Goal: Information Seeking & Learning: Learn about a topic

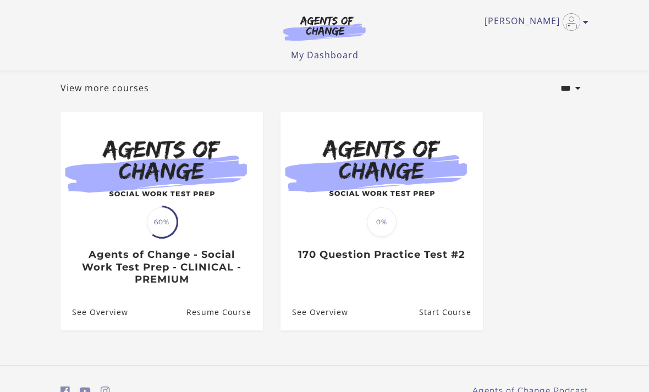
click at [201, 230] on div "Translation missing: en.liquid.partials.dashboard_course_card.progress_descript…" at bounding box center [162, 254] width 202 height 64
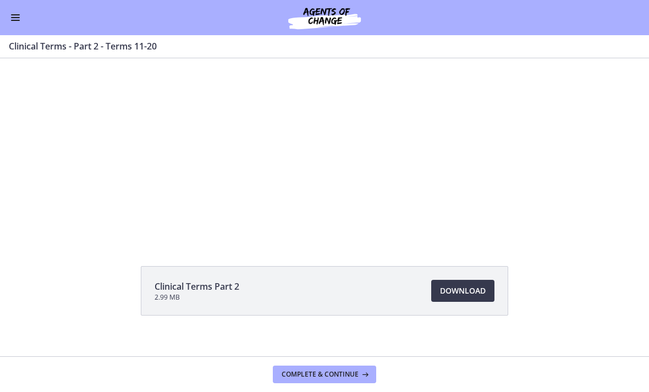
scroll to position [57, 0]
click at [442, 288] on span "Download Opens in a new window" at bounding box center [463, 287] width 46 height 13
click at [266, 139] on div "Tap for sound @keyframes VOLUME_SMALL_WAVE_FLASH { 0% { opacity: 0; } 33% { opa…" at bounding box center [325, 110] width 422 height 218
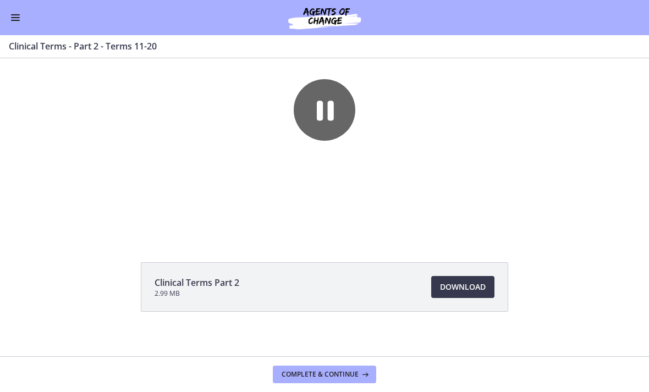
click at [255, 200] on div at bounding box center [325, 119] width 422 height 236
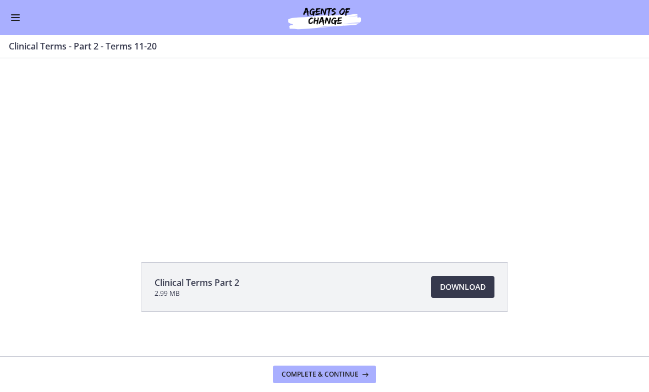
click at [331, 114] on div at bounding box center [325, 119] width 422 height 236
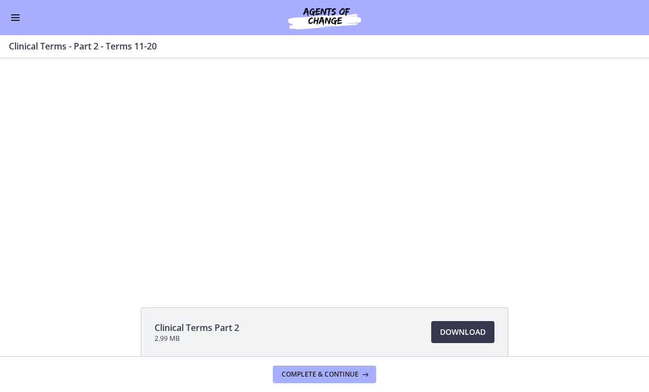
scroll to position [20, 0]
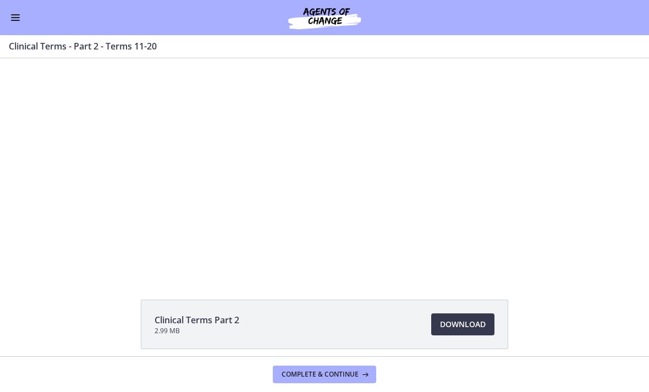
click at [302, 231] on div at bounding box center [325, 157] width 422 height 236
click at [322, 145] on div at bounding box center [325, 157] width 422 height 236
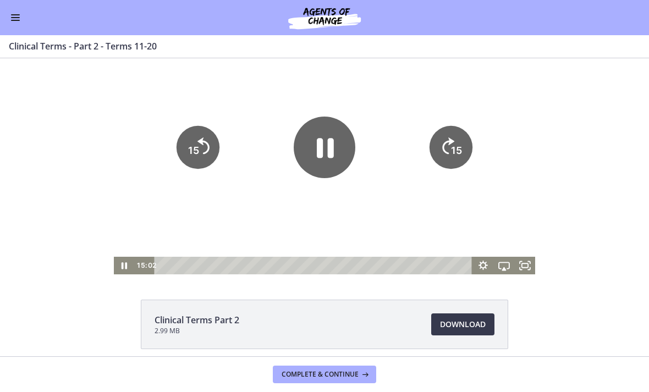
click at [322, 145] on icon "Pause" at bounding box center [325, 149] width 17 height 20
click at [326, 147] on icon "Play Video" at bounding box center [325, 147] width 16 height 21
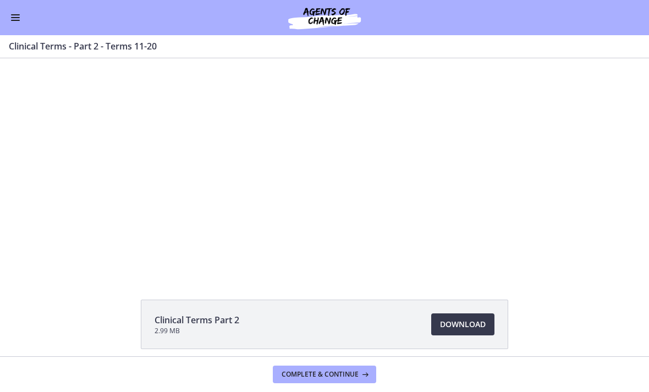
click at [219, 238] on div at bounding box center [325, 157] width 422 height 236
click at [286, 189] on div at bounding box center [325, 157] width 422 height 236
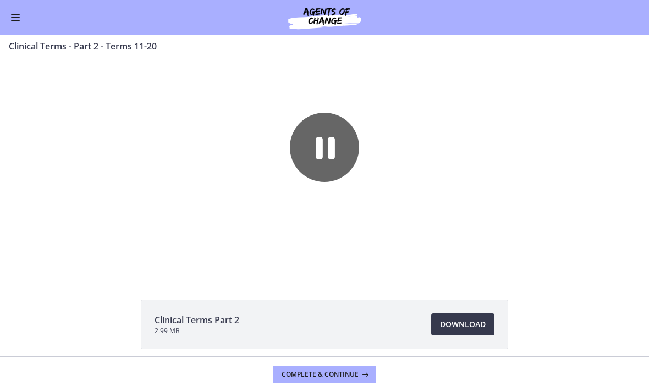
click at [326, 150] on icon "Pause" at bounding box center [324, 147] width 69 height 69
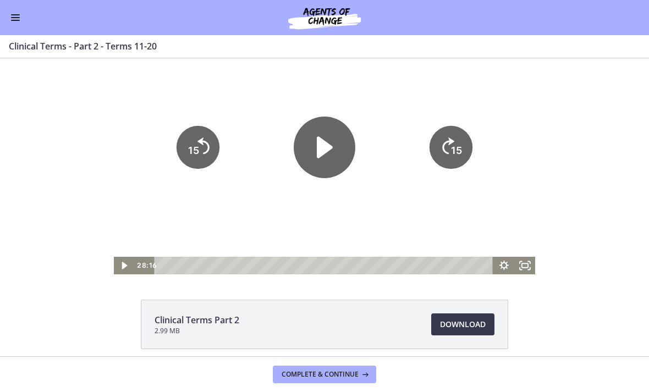
click at [311, 147] on icon "Play Video" at bounding box center [325, 148] width 62 height 62
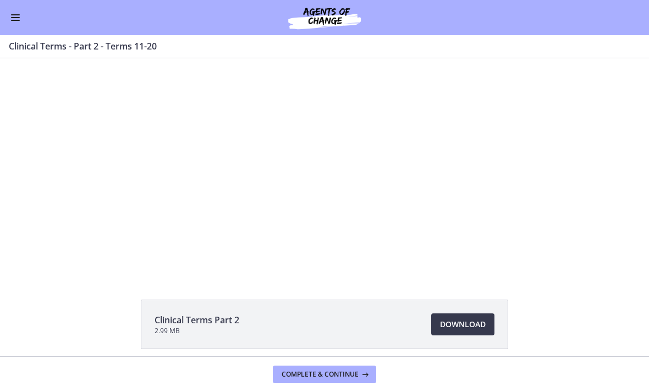
click at [435, 224] on div at bounding box center [325, 157] width 422 height 236
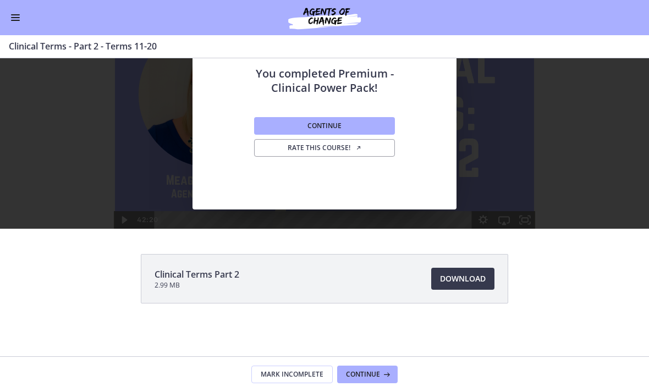
scroll to position [65, 0]
click at [372, 375] on span "Continue" at bounding box center [363, 374] width 34 height 9
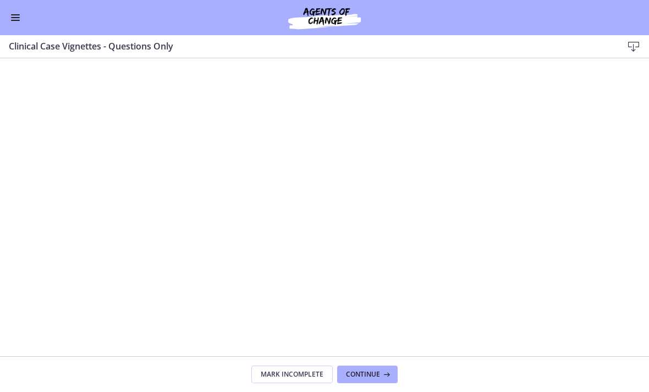
click at [17, 19] on button "Enable menu" at bounding box center [15, 17] width 13 height 13
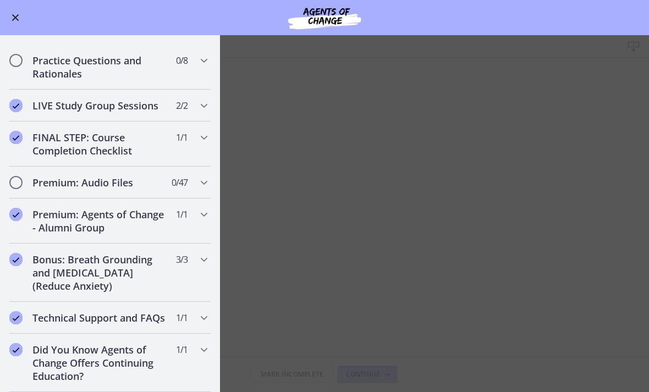
scroll to position [1040, 0]
